Goal: Task Accomplishment & Management: Use online tool/utility

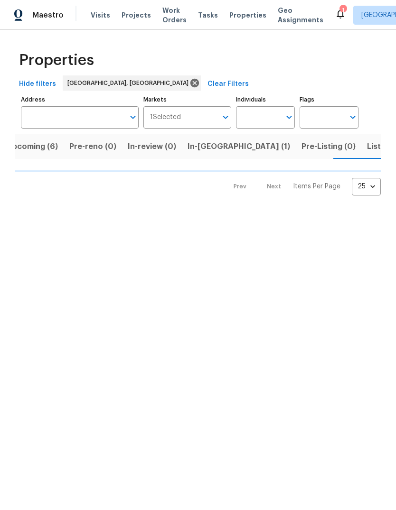
scroll to position [0, 17]
click at [364, 151] on span "Listed (9)" at bounding box center [382, 146] width 36 height 13
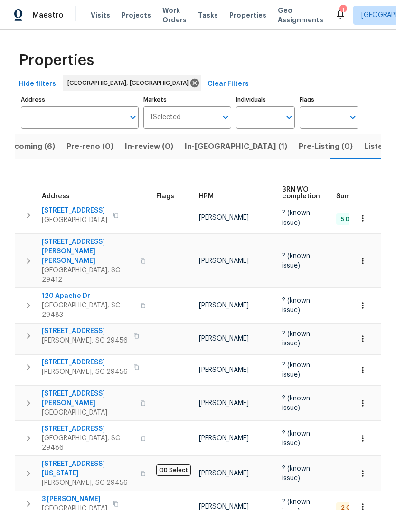
click at [194, 147] on span "In-reno (1)" at bounding box center [236, 146] width 103 height 13
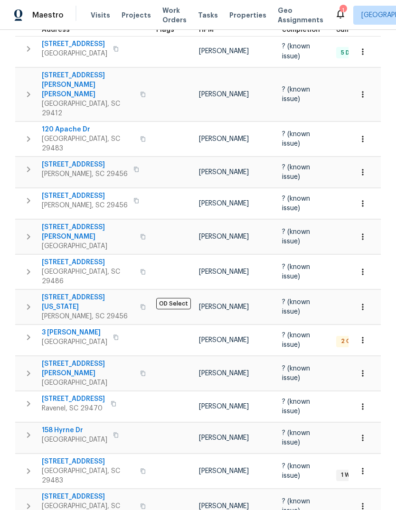
scroll to position [173, 0]
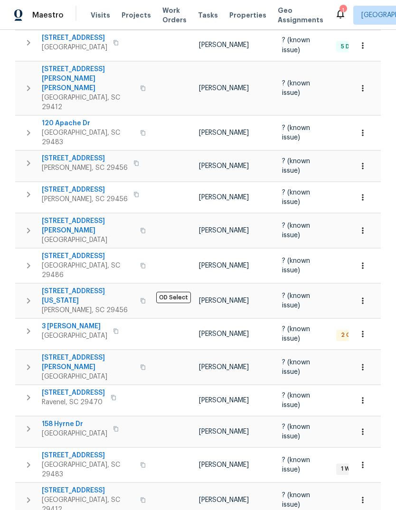
click at [59, 322] on span "3 [PERSON_NAME]" at bounding box center [75, 326] width 66 height 9
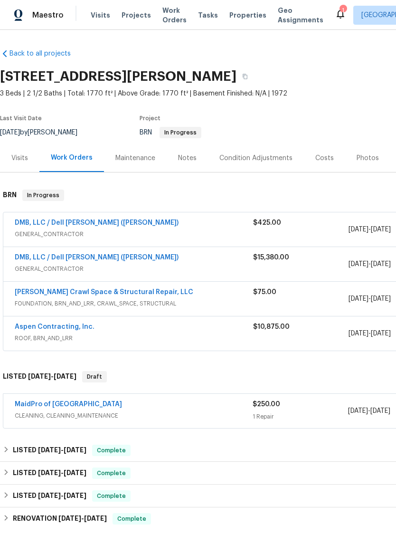
click at [51, 260] on link "DMB, LLC / Dell [PERSON_NAME] ([PERSON_NAME])" at bounding box center [97, 257] width 164 height 7
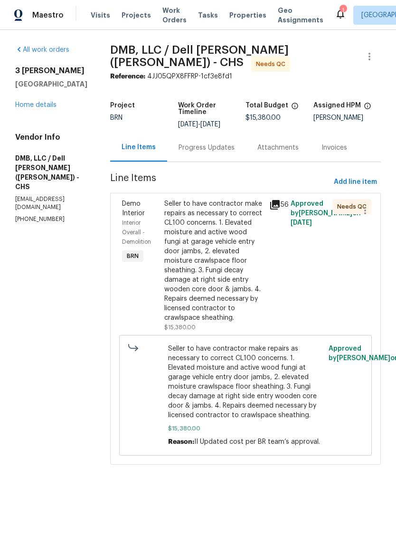
click at [215, 143] on div "Progress Updates" at bounding box center [207, 147] width 56 height 9
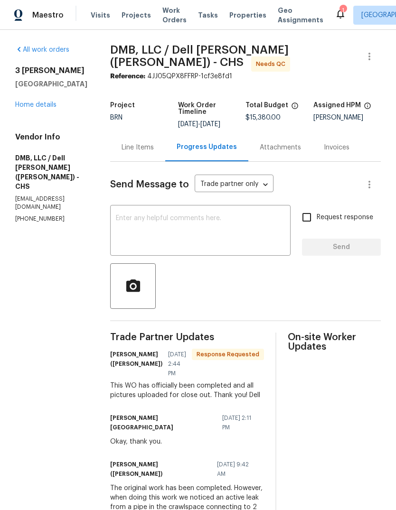
click at [126, 143] on div "Line Items" at bounding box center [138, 147] width 32 height 9
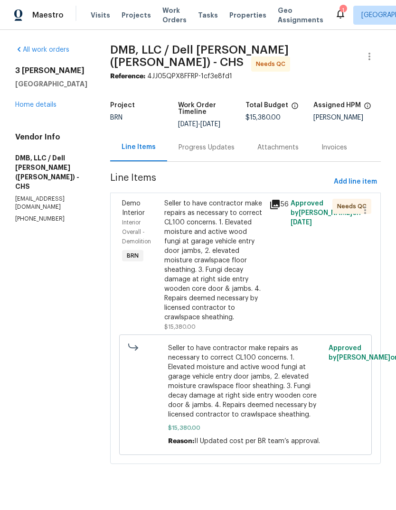
click at [220, 281] on div "Seller to have contractor make repairs as necessary to correct CL100 concerns. …" at bounding box center [214, 260] width 100 height 123
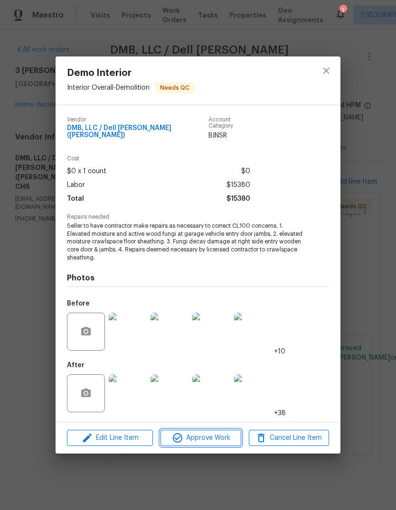
click at [212, 441] on span "Approve Work" at bounding box center [200, 439] width 75 height 12
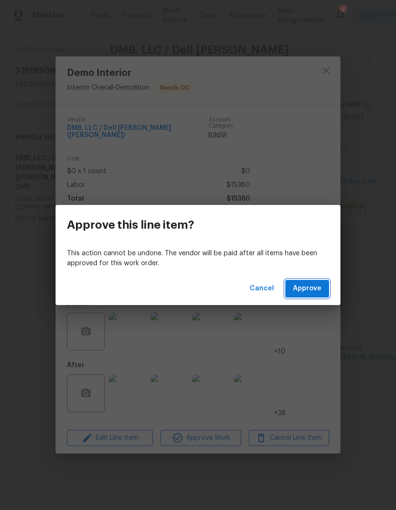
click at [317, 292] on span "Approve" at bounding box center [307, 289] width 28 height 12
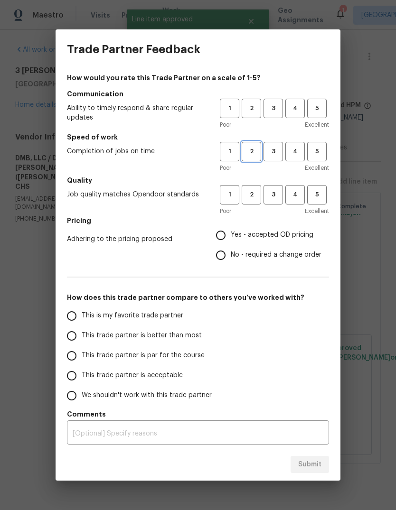
click at [244, 158] on button "2" at bounding box center [251, 151] width 19 height 19
click at [275, 113] on span "3" at bounding box center [273, 108] width 18 height 11
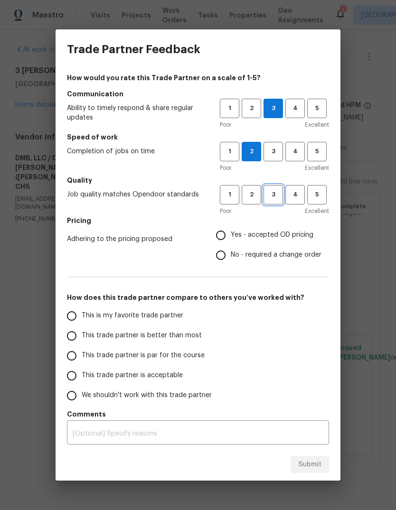
click at [272, 194] on span "3" at bounding box center [273, 194] width 18 height 11
click at [221, 240] on input "Yes - accepted OD pricing" at bounding box center [221, 236] width 20 height 20
radio input "true"
click at [108, 355] on span "This trade partner is par for the course" at bounding box center [143, 356] width 123 height 10
click at [82, 355] on input "This trade partner is par for the course" at bounding box center [72, 356] width 20 height 20
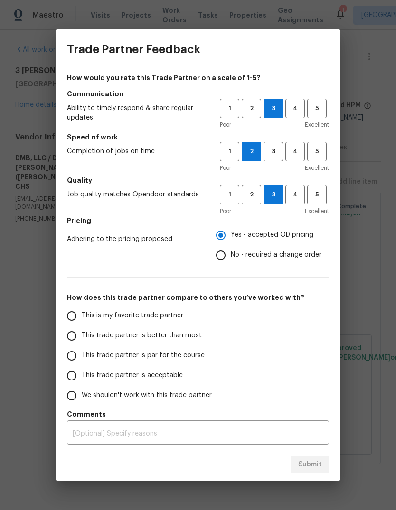
radio input "false"
click at [129, 379] on span "This trade partner is acceptable" at bounding box center [132, 376] width 101 height 10
click at [82, 379] on input "This trade partner is acceptable" at bounding box center [72, 376] width 20 height 20
click at [316, 469] on span "Submit" at bounding box center [309, 465] width 23 height 12
radio input "true"
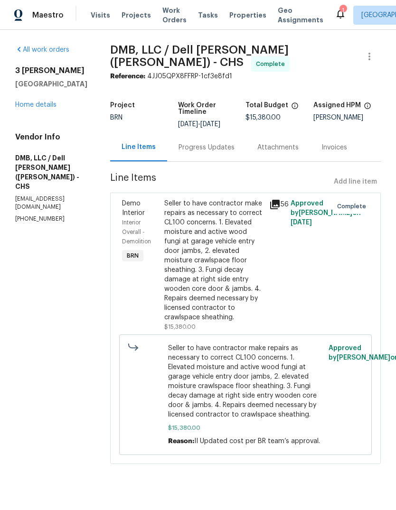
radio input "false"
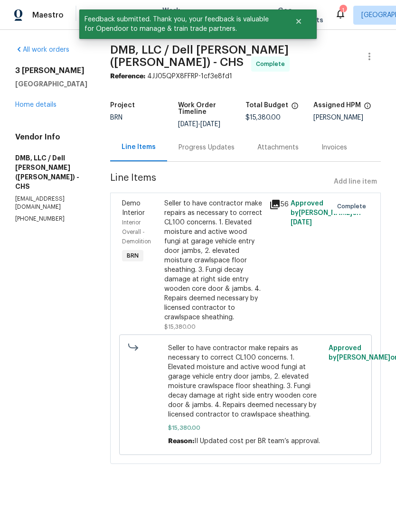
click at [31, 108] on link "Home details" at bounding box center [35, 105] width 41 height 7
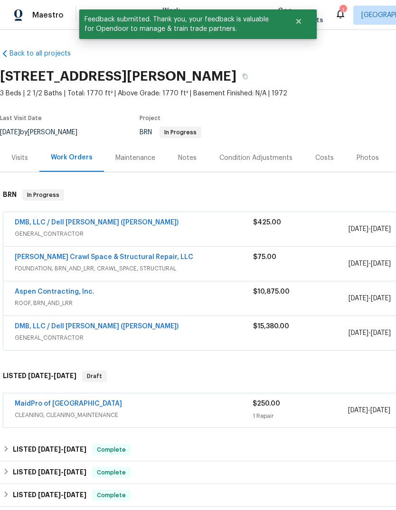
click at [50, 225] on link "DMB, LLC / Dell [PERSON_NAME] ([PERSON_NAME])" at bounding box center [97, 222] width 164 height 7
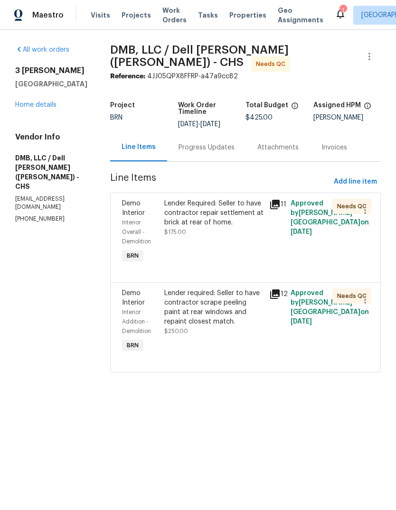
click at [226, 226] on div "Lender Required: Seller to have contractor repair settlement at brick at rear o…" at bounding box center [214, 218] width 100 height 38
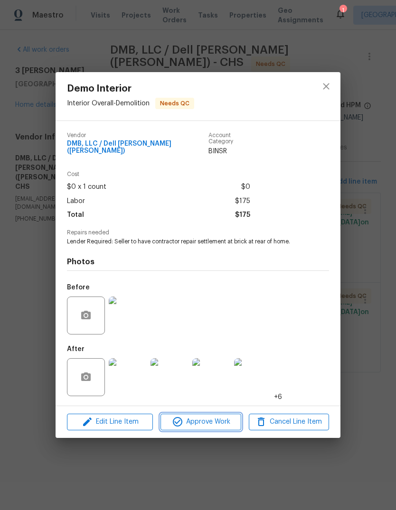
click at [217, 426] on button "Approve Work" at bounding box center [200, 422] width 80 height 17
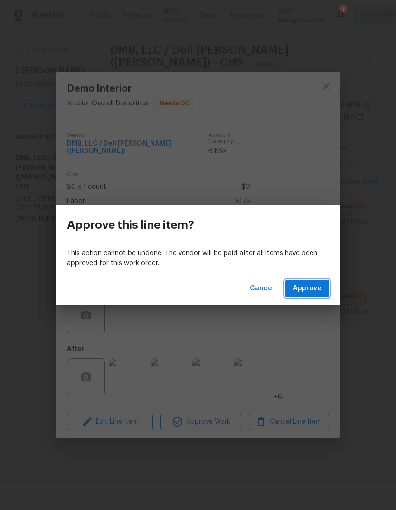
click at [317, 292] on span "Approve" at bounding box center [307, 289] width 28 height 12
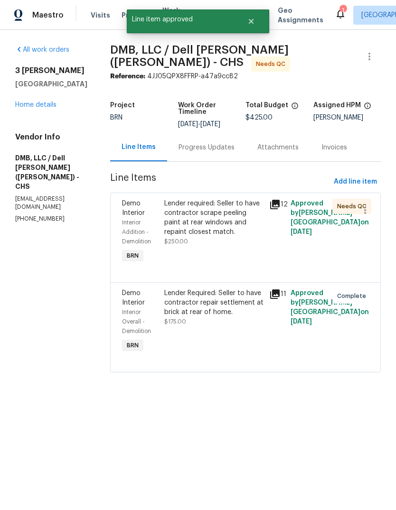
click at [233, 304] on div "Lender Required: Seller to have contractor repair settlement at brick at rear o…" at bounding box center [214, 303] width 100 height 28
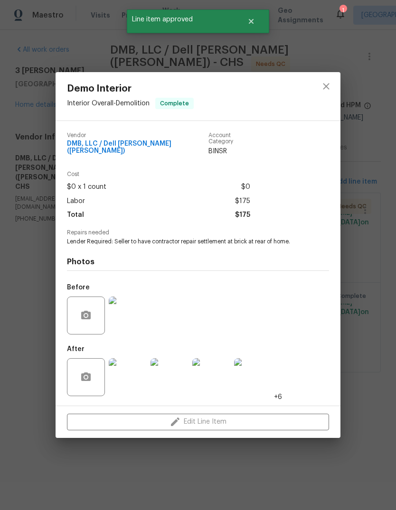
click at [367, 293] on div "Demo Interior Interior Overall - Demolition Complete Vendor DMB, LLC / Dell [PE…" at bounding box center [198, 255] width 396 height 510
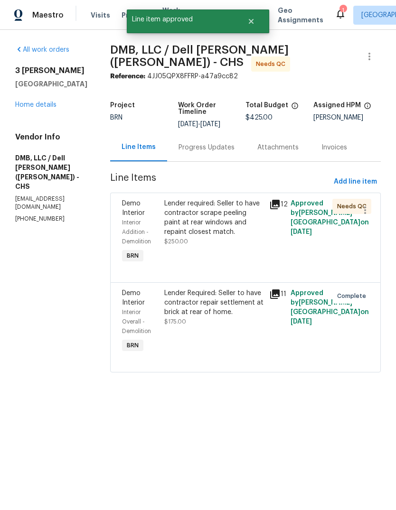
click at [221, 207] on div "Lender required: Seller to have contractor scrape peeling paint at rear windows…" at bounding box center [214, 218] width 100 height 38
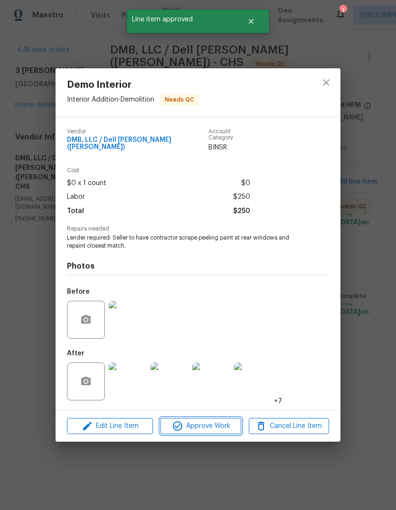
click at [217, 427] on span "Approve Work" at bounding box center [200, 427] width 75 height 12
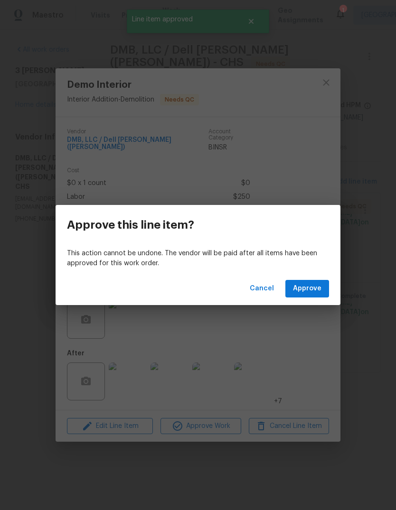
click at [316, 283] on button "Approve" at bounding box center [307, 289] width 44 height 18
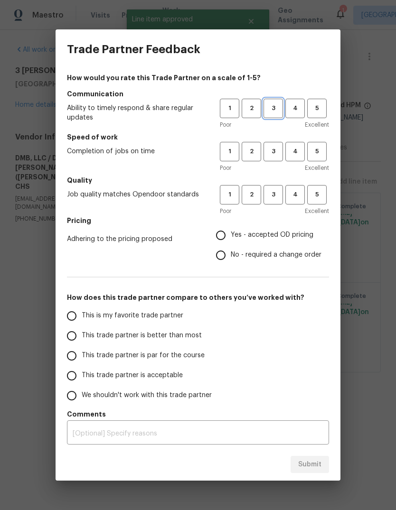
click at [269, 108] on span "3" at bounding box center [273, 108] width 18 height 11
click at [251, 157] on span "2" at bounding box center [252, 151] width 18 height 11
click at [273, 203] on button "3" at bounding box center [273, 194] width 19 height 19
click at [221, 240] on input "Yes - accepted OD pricing" at bounding box center [221, 236] width 20 height 20
radio input "true"
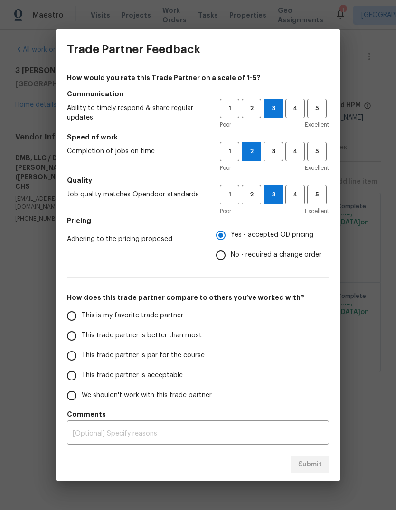
click at [69, 358] on input "This trade partner is par for the course" at bounding box center [72, 356] width 20 height 20
radio input "false"
click at [164, 380] on span "This trade partner is acceptable" at bounding box center [132, 376] width 101 height 10
click at [82, 380] on input "This trade partner is acceptable" at bounding box center [72, 376] width 20 height 20
click at [311, 466] on span "Submit" at bounding box center [309, 465] width 23 height 12
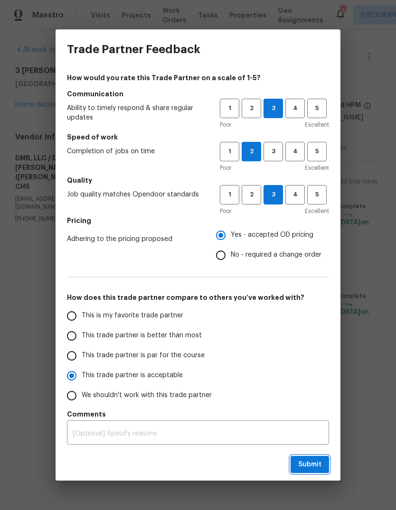
radio input "true"
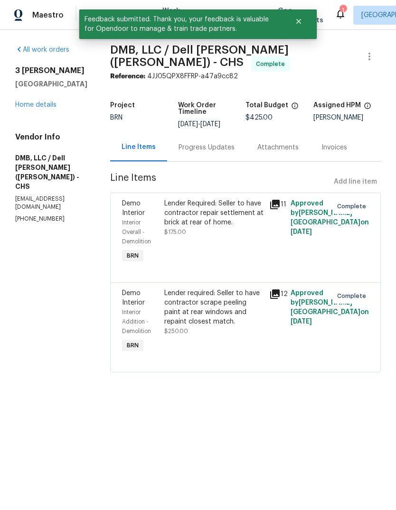
click at [33, 108] on link "Home details" at bounding box center [35, 105] width 41 height 7
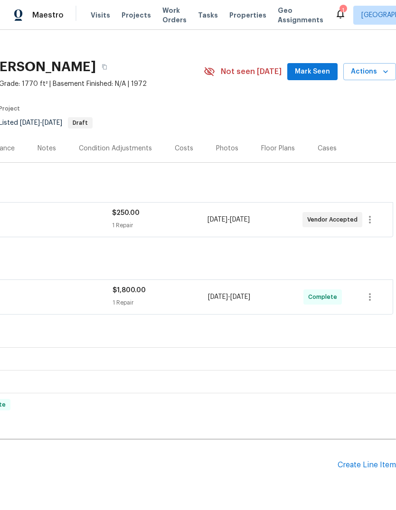
scroll to position [9, 141]
click at [304, 70] on span "Mark Seen" at bounding box center [312, 72] width 35 height 12
